Goal: Transaction & Acquisition: Obtain resource

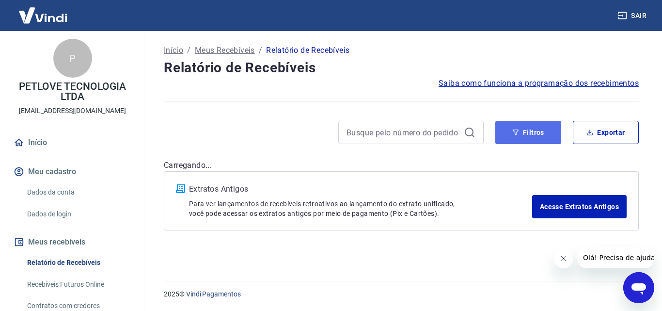
click at [515, 134] on icon "button" at bounding box center [515, 132] width 7 height 7
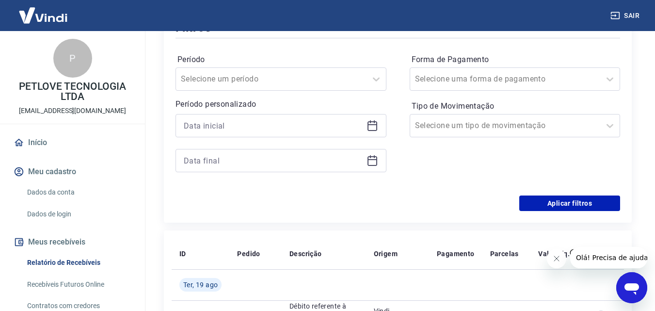
scroll to position [145, 0]
click at [371, 118] on div at bounding box center [280, 124] width 211 height 23
click at [372, 123] on icon at bounding box center [372, 125] width 12 height 12
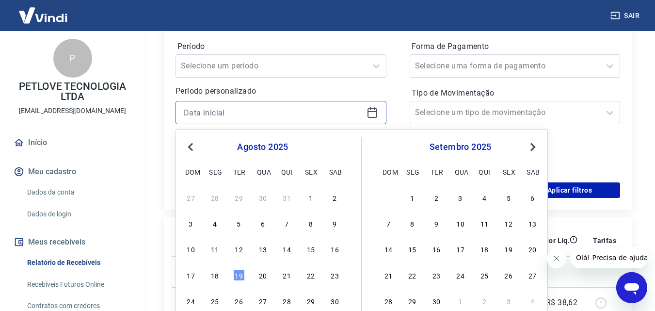
scroll to position [194, 0]
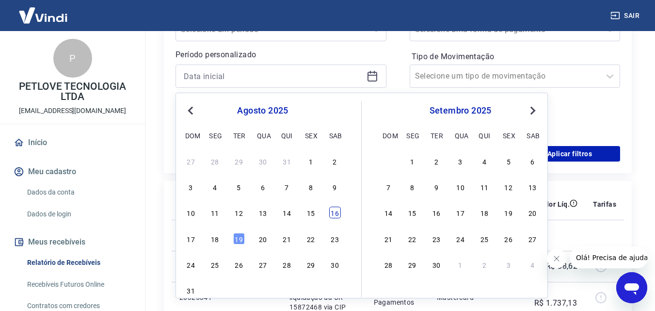
click at [331, 219] on div "10 11 12 13 14 15 16" at bounding box center [263, 212] width 158 height 14
click at [335, 218] on div "16" at bounding box center [335, 212] width 12 height 12
type input "[DATE]"
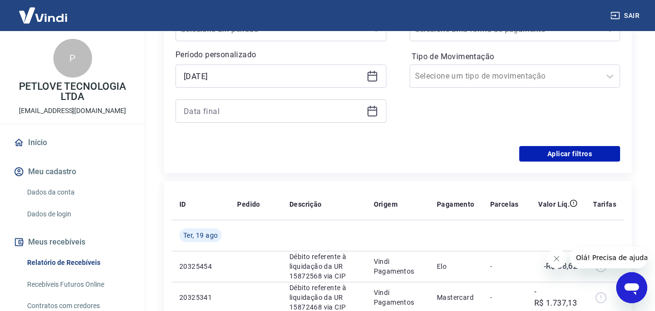
click at [374, 110] on icon at bounding box center [372, 110] width 10 height 1
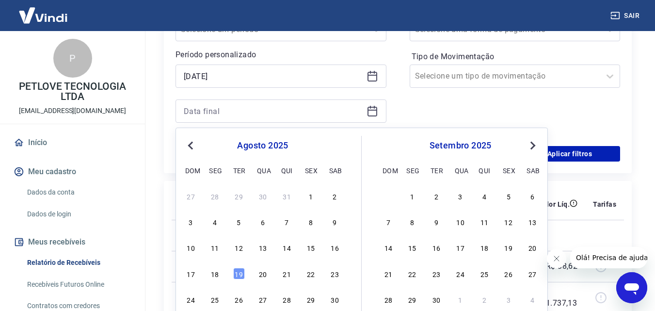
click at [214, 272] on div "18" at bounding box center [215, 273] width 12 height 12
type input "[DATE]"
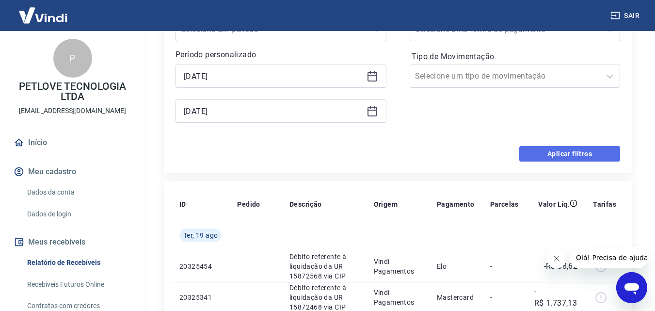
click at [580, 153] on button "Aplicar filtros" at bounding box center [569, 154] width 101 height 16
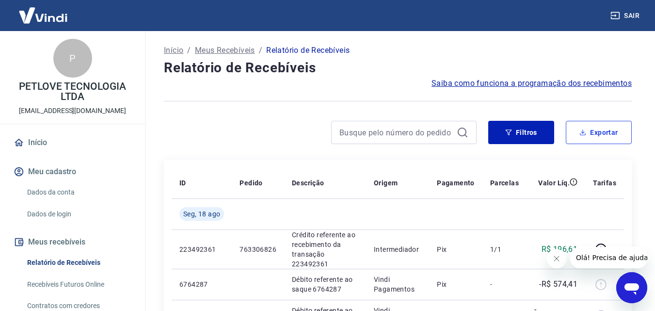
drag, startPoint x: 594, startPoint y: 132, endPoint x: 431, endPoint y: 88, distance: 168.6
click at [598, 131] on button "Exportar" at bounding box center [599, 132] width 66 height 23
type input "[DATE]"
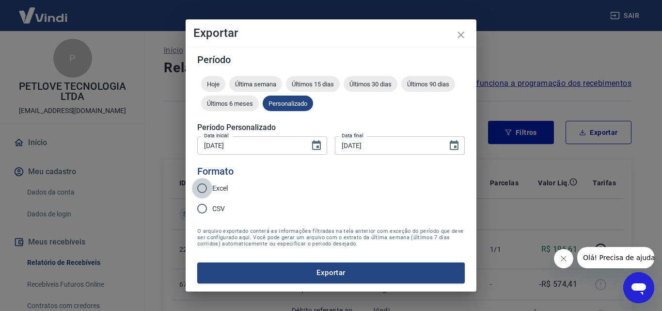
click at [210, 184] on input "Excel" at bounding box center [202, 188] width 20 height 20
radio input "true"
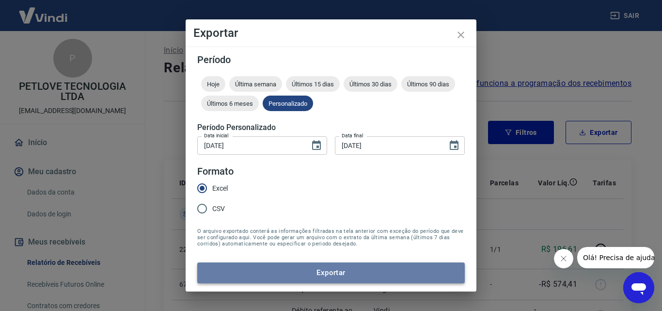
click at [311, 274] on button "Exportar" at bounding box center [330, 272] width 267 height 20
